Goal: Task Accomplishment & Management: Use online tool/utility

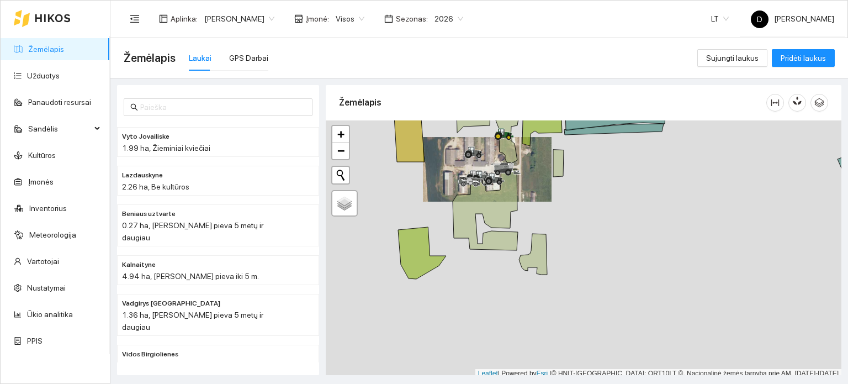
scroll to position [3, 0]
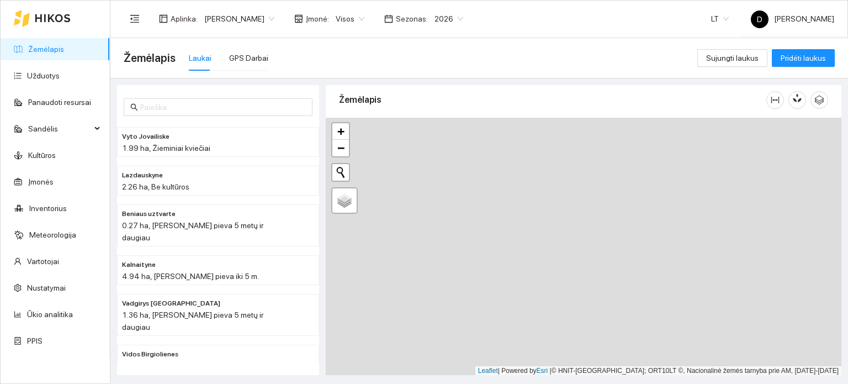
drag, startPoint x: 522, startPoint y: 295, endPoint x: 636, endPoint y: 48, distance: 272.2
click at [638, 50] on main "Žemėlapis Laukai GPS Darbai Sujungti laukus Pridėti laukus Vyto Jovailiske 1.99…" at bounding box center [478, 211] width 737 height 346
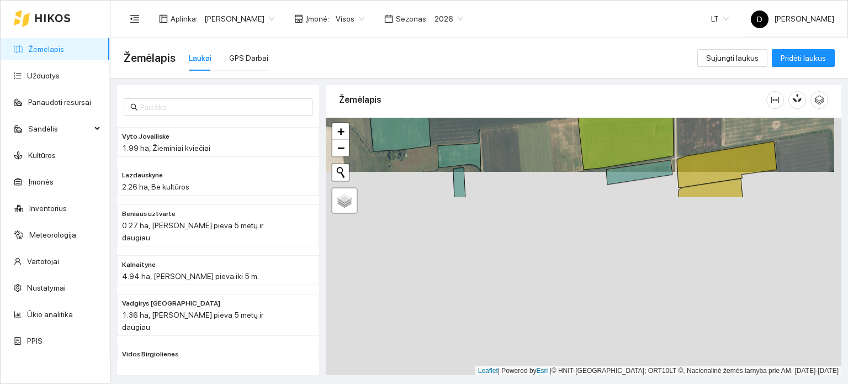
drag, startPoint x: 580, startPoint y: 258, endPoint x: 570, endPoint y: 62, distance: 196.2
click at [571, 62] on main "Žemėlapis Laukai GPS Darbai Sujungti laukus Pridėti laukus Vyto Jovailiske 1.99…" at bounding box center [478, 211] width 737 height 346
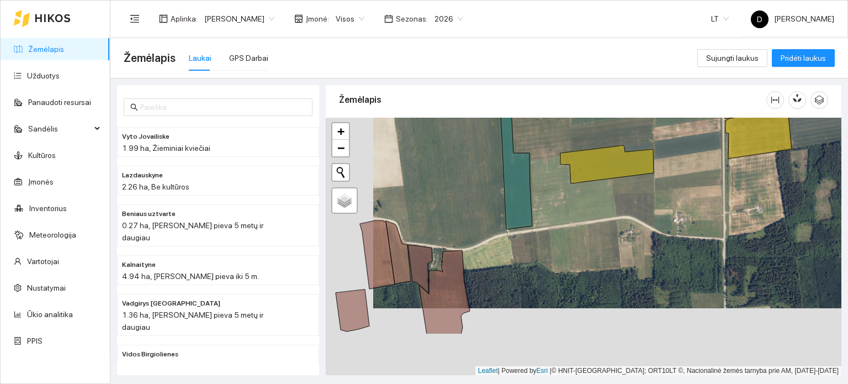
drag, startPoint x: 523, startPoint y: 280, endPoint x: 726, endPoint y: 169, distance: 231.2
click at [726, 169] on div at bounding box center [584, 247] width 516 height 258
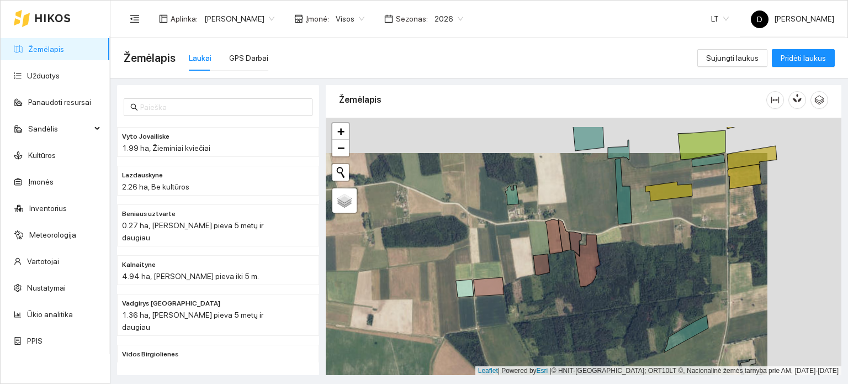
drag, startPoint x: 724, startPoint y: 227, endPoint x: 615, endPoint y: 256, distance: 112.9
click at [638, 261] on div at bounding box center [584, 247] width 516 height 258
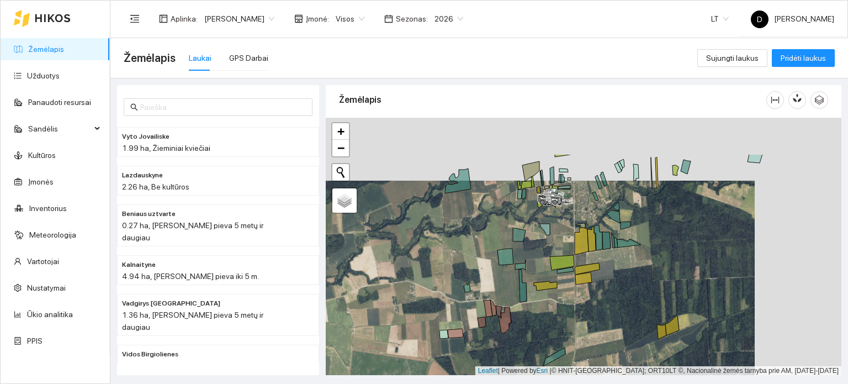
drag, startPoint x: 614, startPoint y: 240, endPoint x: 526, endPoint y: 298, distance: 104.9
click at [527, 298] on div at bounding box center [584, 247] width 516 height 258
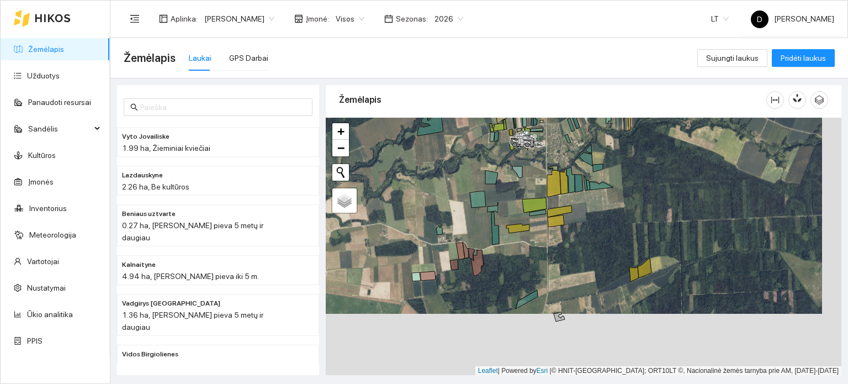
drag, startPoint x: 514, startPoint y: 268, endPoint x: 500, endPoint y: 109, distance: 159.7
click at [500, 109] on div "Žemėlapis" at bounding box center [584, 227] width 516 height 290
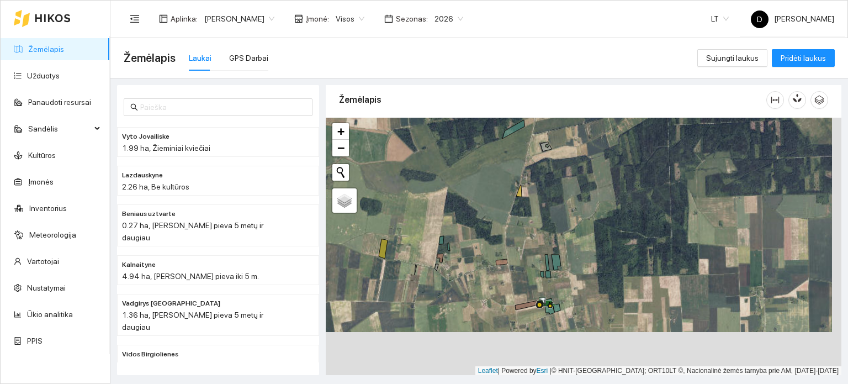
drag, startPoint x: 519, startPoint y: 281, endPoint x: 497, endPoint y: 206, distance: 77.7
click at [495, 192] on div at bounding box center [584, 247] width 516 height 258
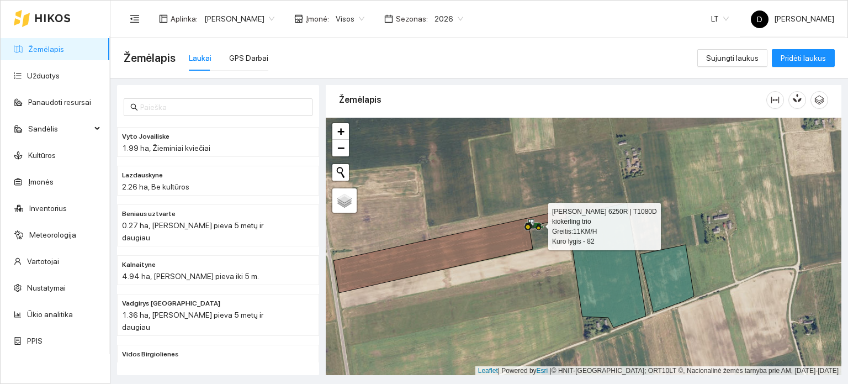
click at [532, 225] on icon at bounding box center [534, 225] width 20 height 12
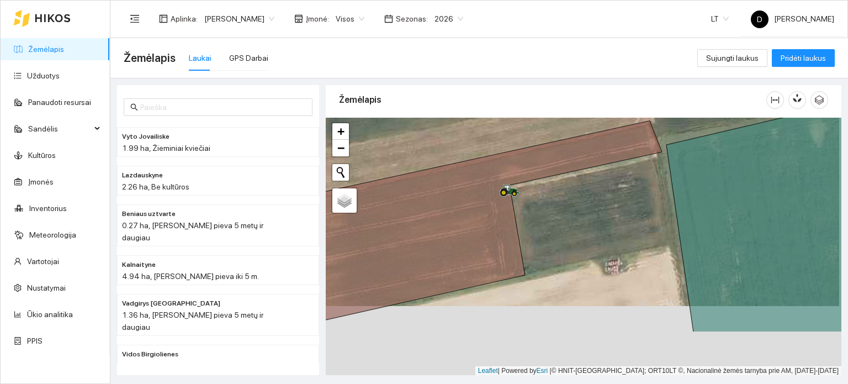
drag, startPoint x: 556, startPoint y: 296, endPoint x: 554, endPoint y: 226, distance: 70.1
click at [554, 226] on div at bounding box center [584, 247] width 516 height 258
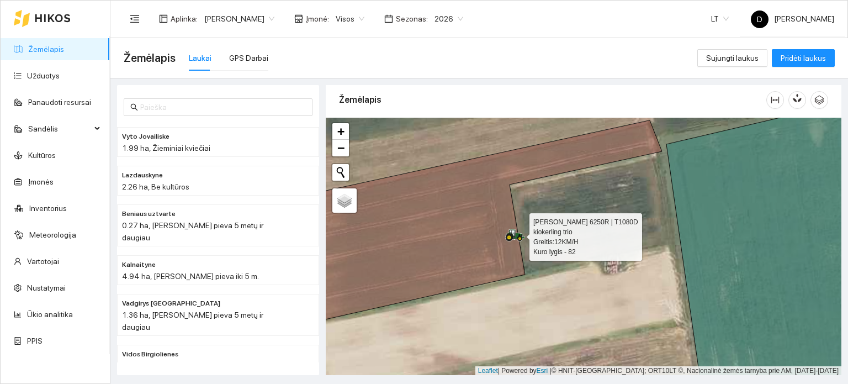
click at [511, 233] on icon at bounding box center [515, 235] width 20 height 12
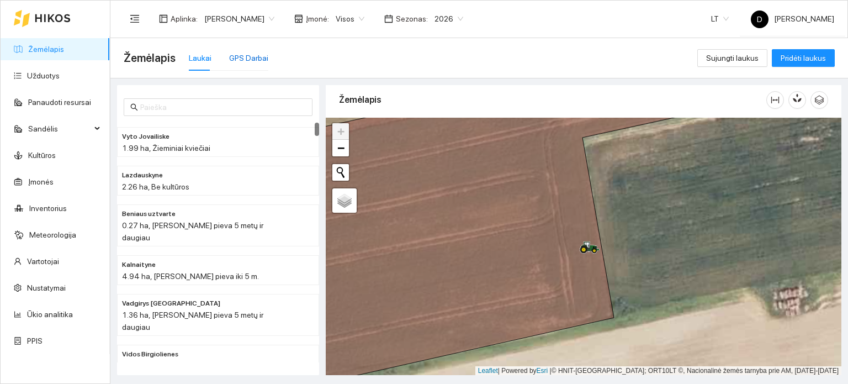
click at [236, 63] on div "GPS Darbai" at bounding box center [248, 58] width 39 height 12
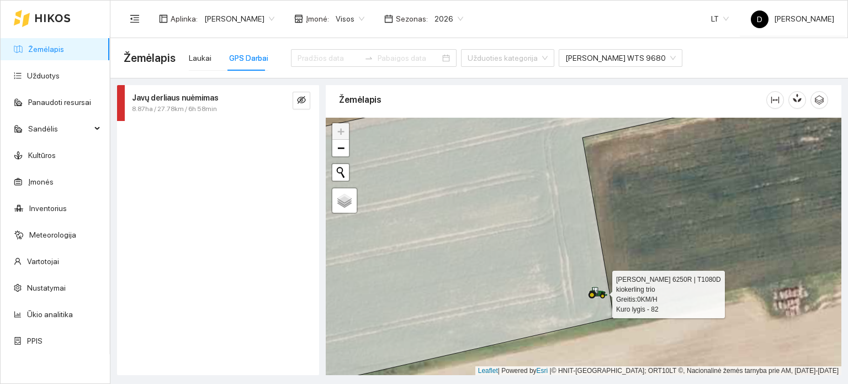
click at [598, 289] on icon at bounding box center [597, 291] width 19 height 10
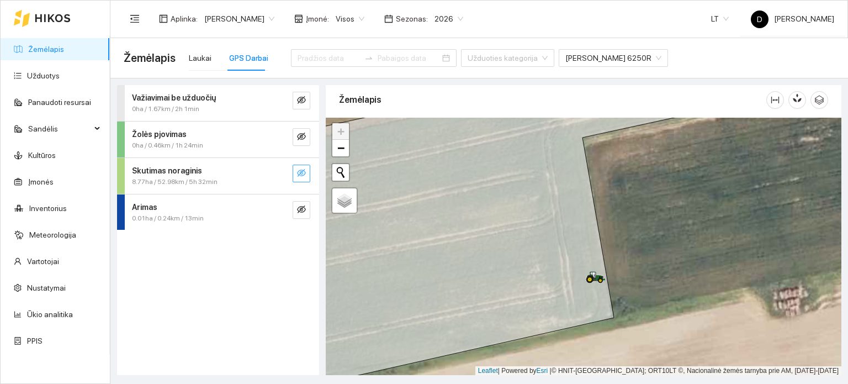
click at [299, 176] on icon "eye-invisible" at bounding box center [301, 172] width 9 height 9
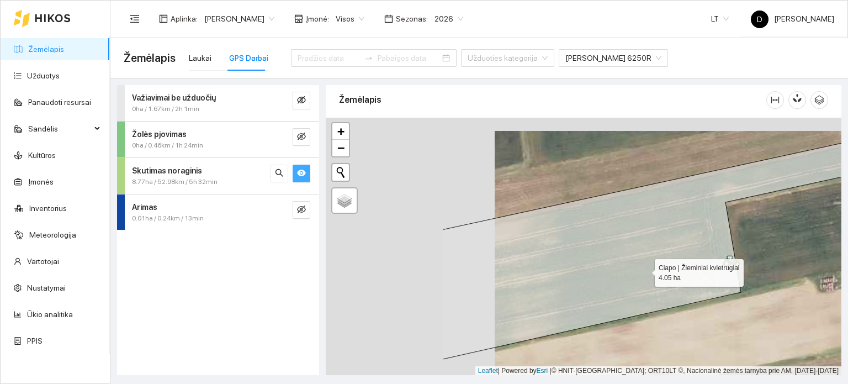
drag, startPoint x: 470, startPoint y: 262, endPoint x: 684, endPoint y: 260, distance: 214.2
click at [688, 263] on icon at bounding box center [660, 248] width 435 height 221
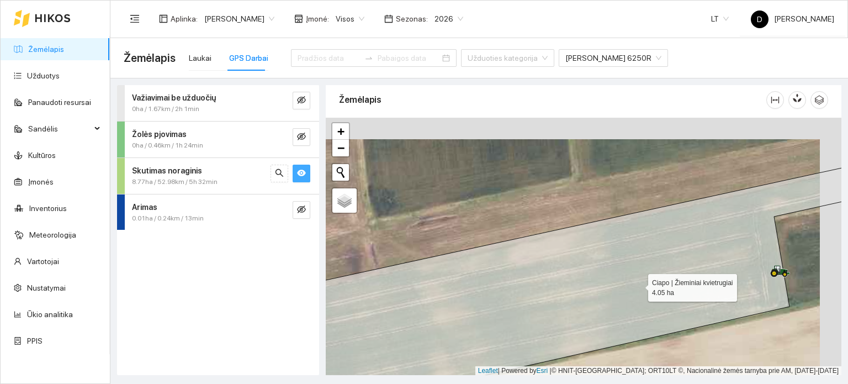
drag, startPoint x: 661, startPoint y: 262, endPoint x: 639, endPoint y: 284, distance: 30.8
click at [639, 284] on icon at bounding box center [562, 292] width 620 height 262
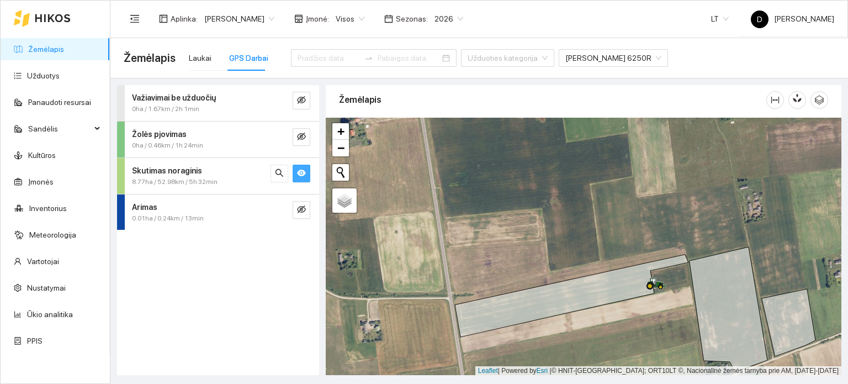
click at [299, 172] on icon "eye" at bounding box center [301, 172] width 9 height 7
click at [299, 172] on icon "eye-invisible" at bounding box center [301, 172] width 9 height 9
